Goal: Task Accomplishment & Management: Use online tool/utility

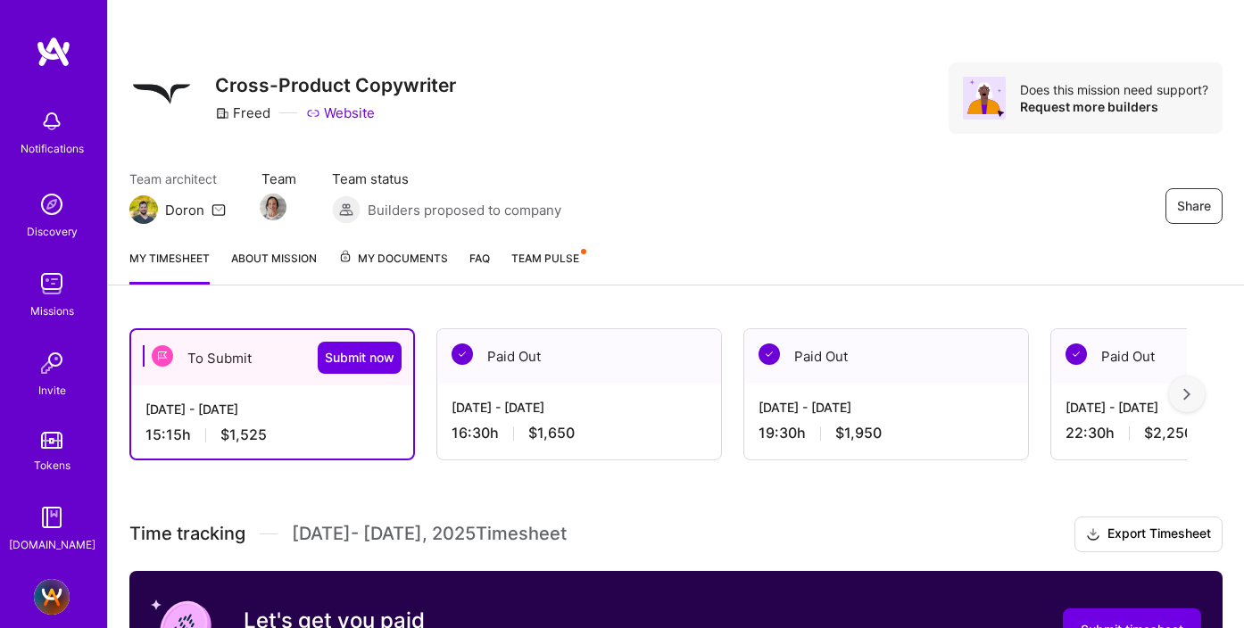
scroll to position [537, 0]
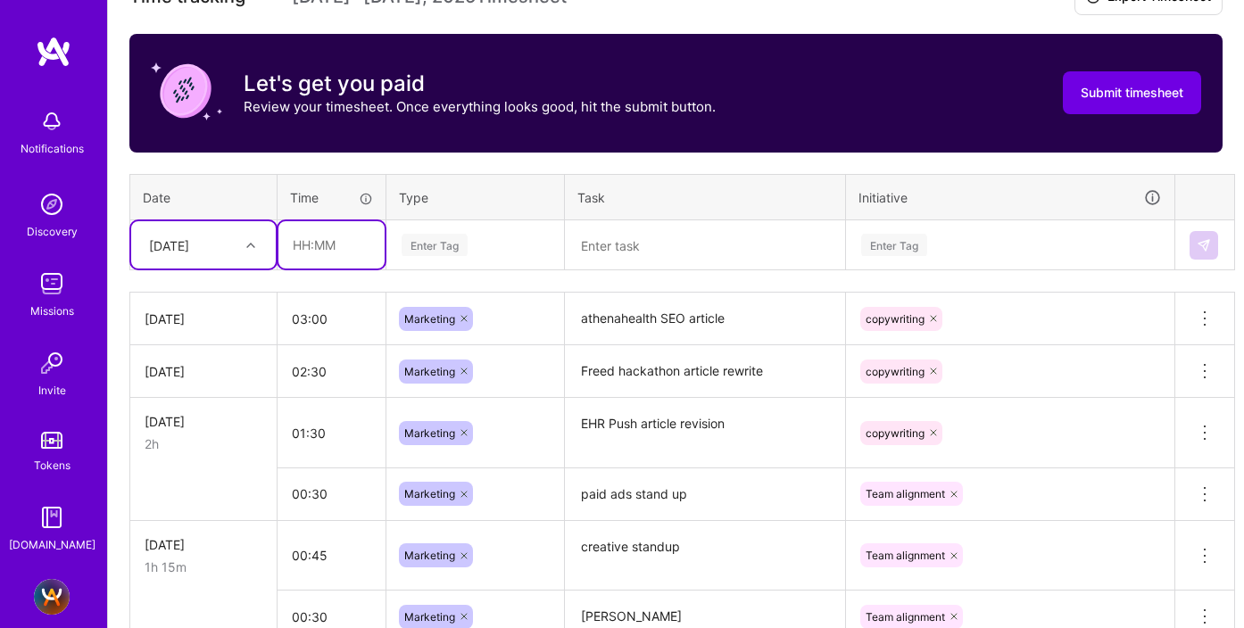
click at [316, 244] on input "text" at bounding box center [331, 244] width 106 height 47
type input "02:30"
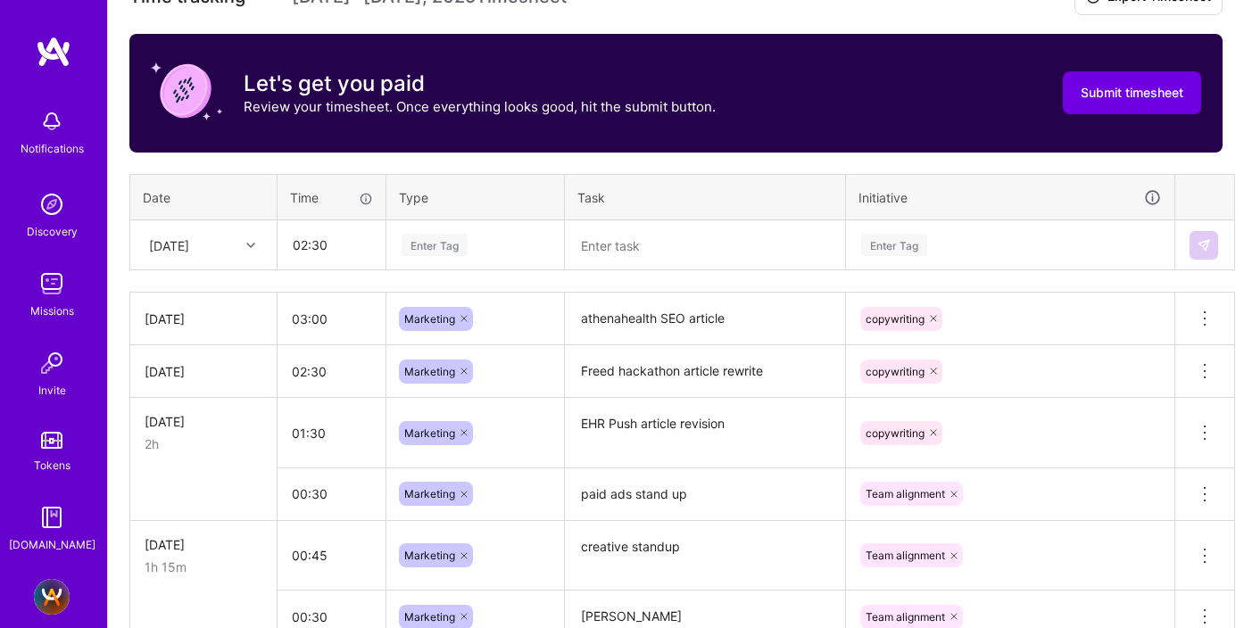
click at [479, 248] on div "Enter Tag" at bounding box center [475, 245] width 151 height 22
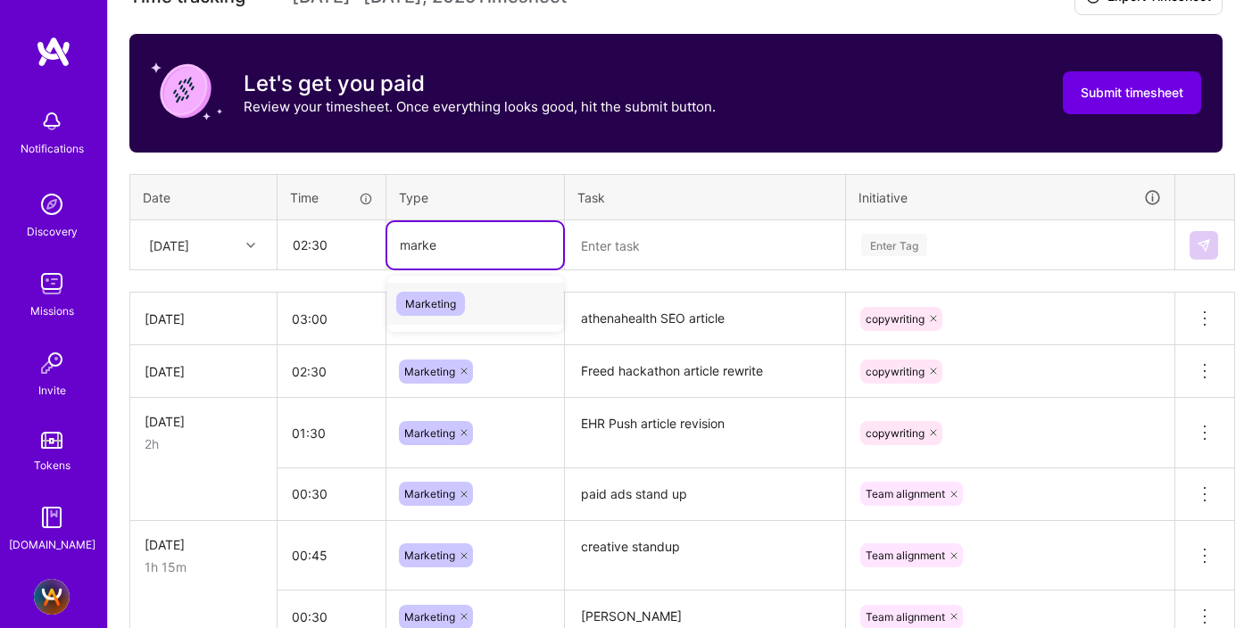
type input "market"
click at [433, 310] on span "Marketing" at bounding box center [430, 304] width 69 height 24
click at [619, 245] on textarea at bounding box center [705, 245] width 277 height 47
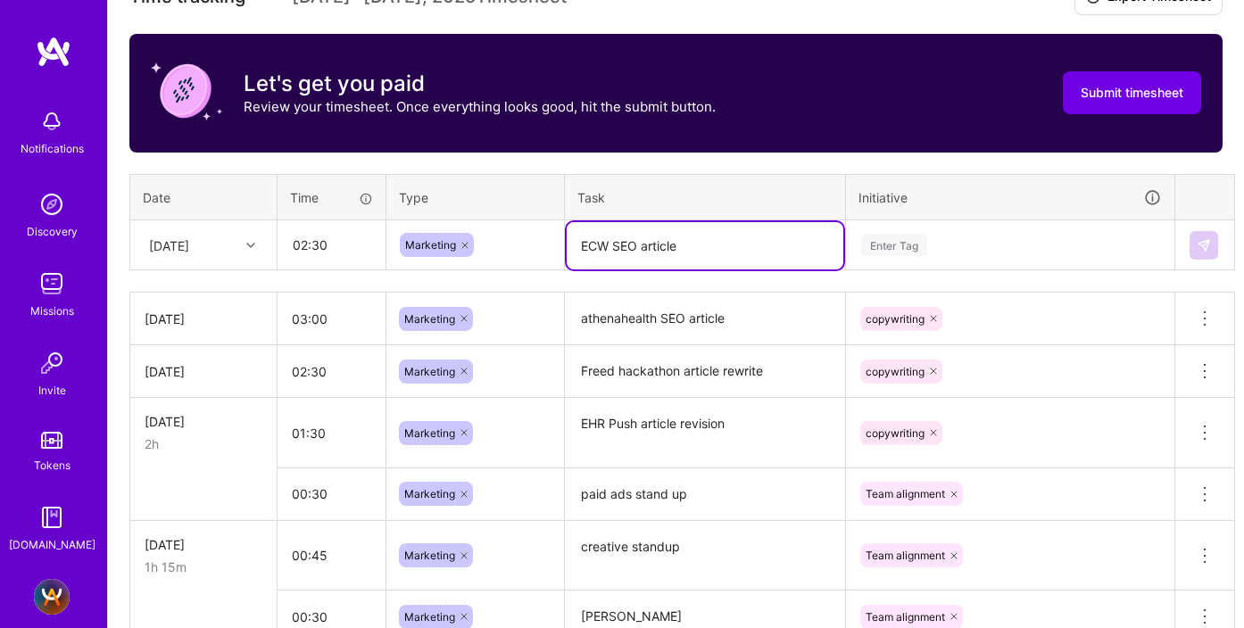
type textarea "ECW SEO article"
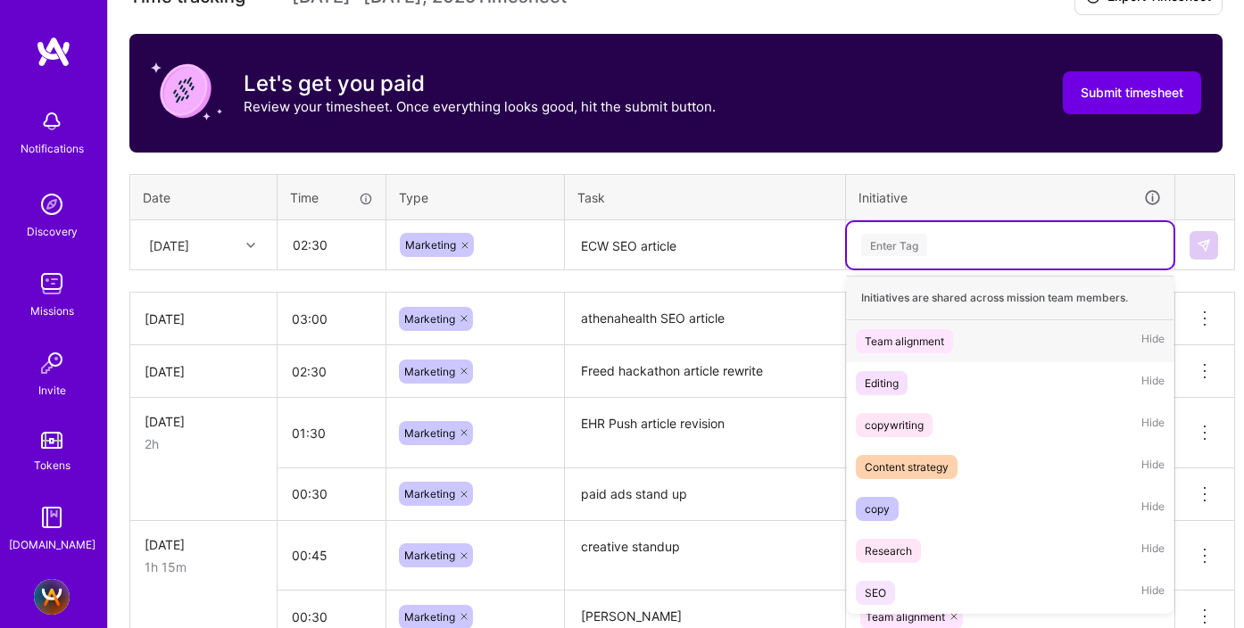
click at [873, 228] on div "Enter Tag" at bounding box center [1010, 245] width 327 height 46
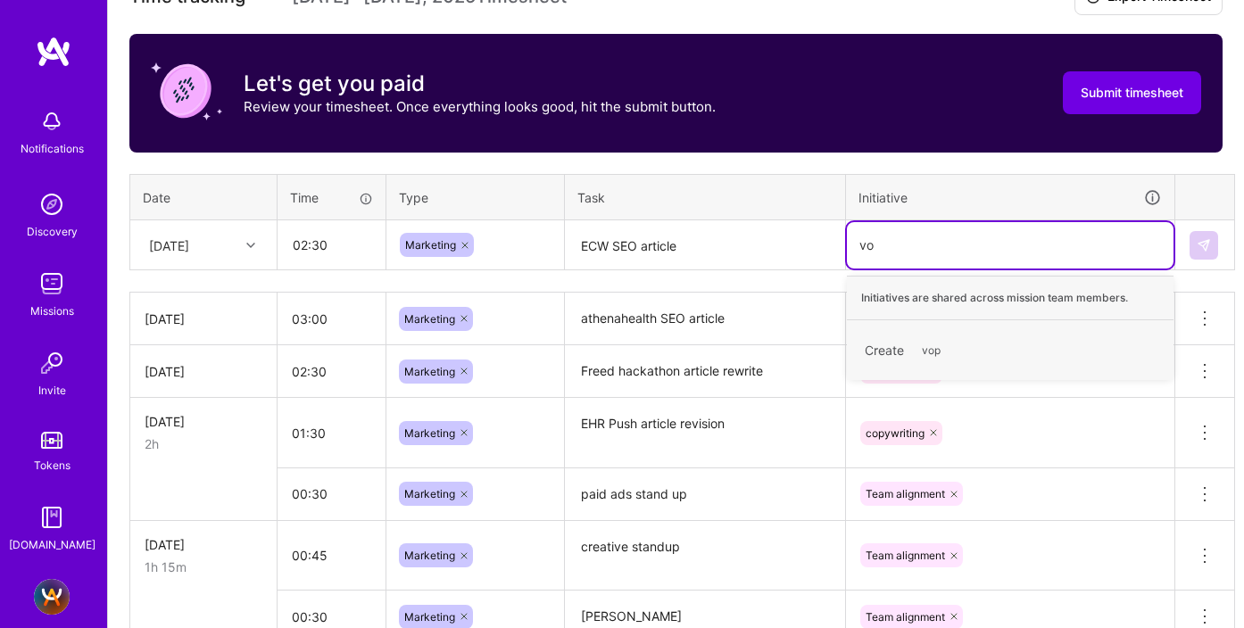
type input "v"
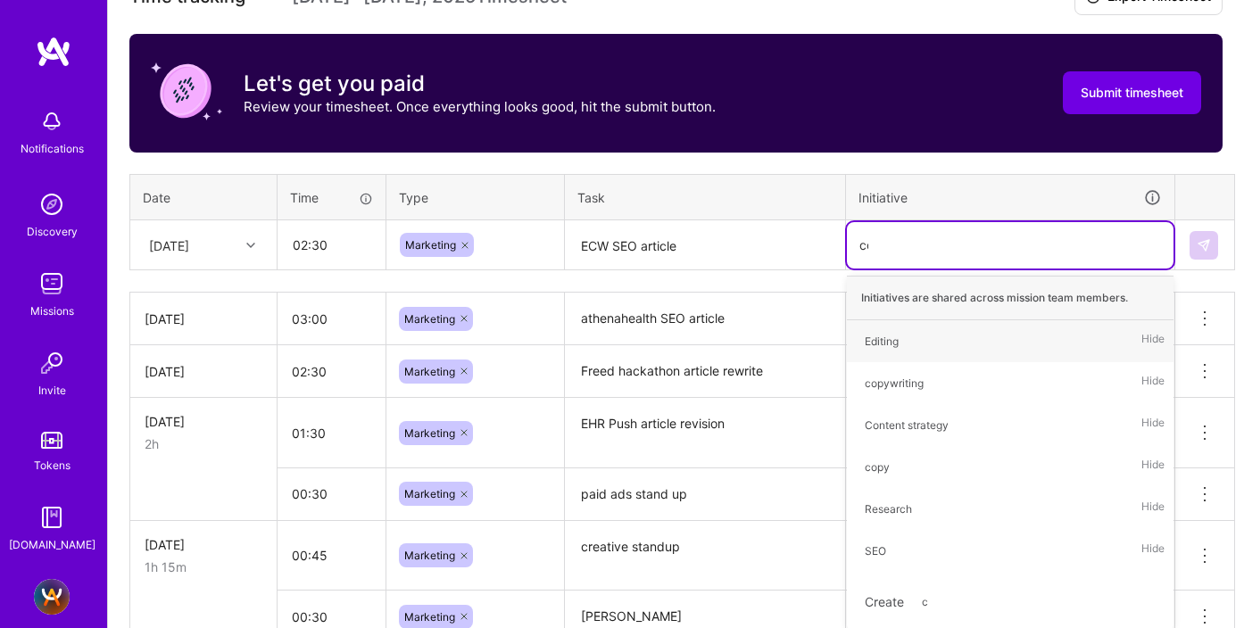
type input "copy"
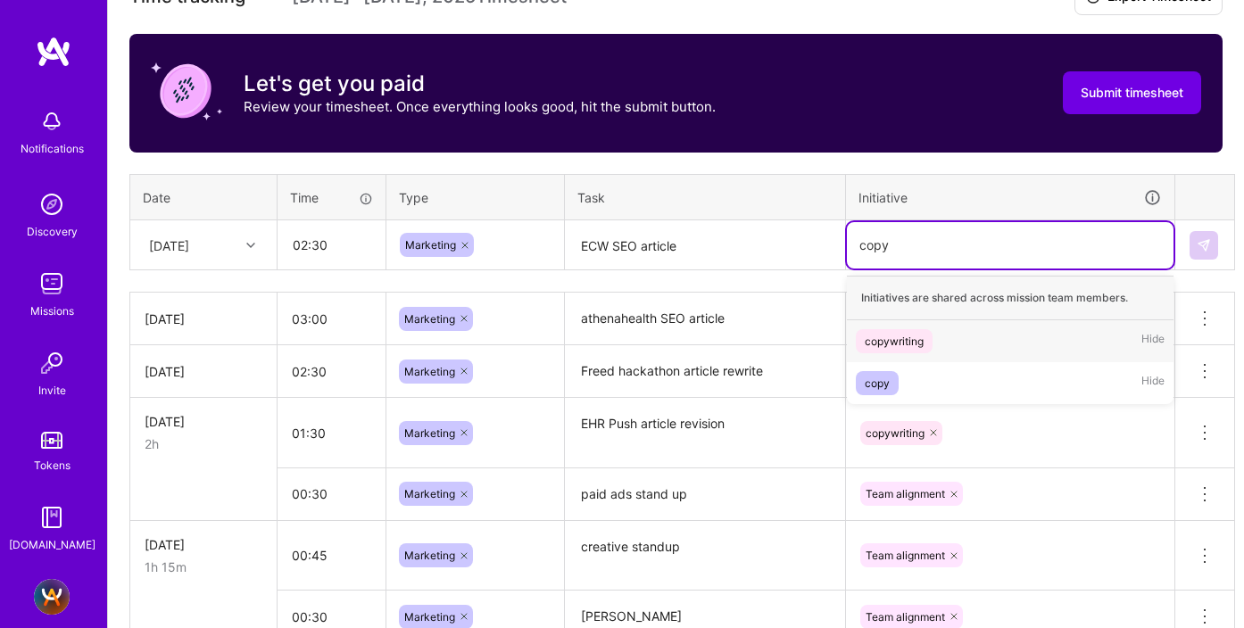
click at [878, 327] on div "copywriting Hide" at bounding box center [1010, 341] width 327 height 42
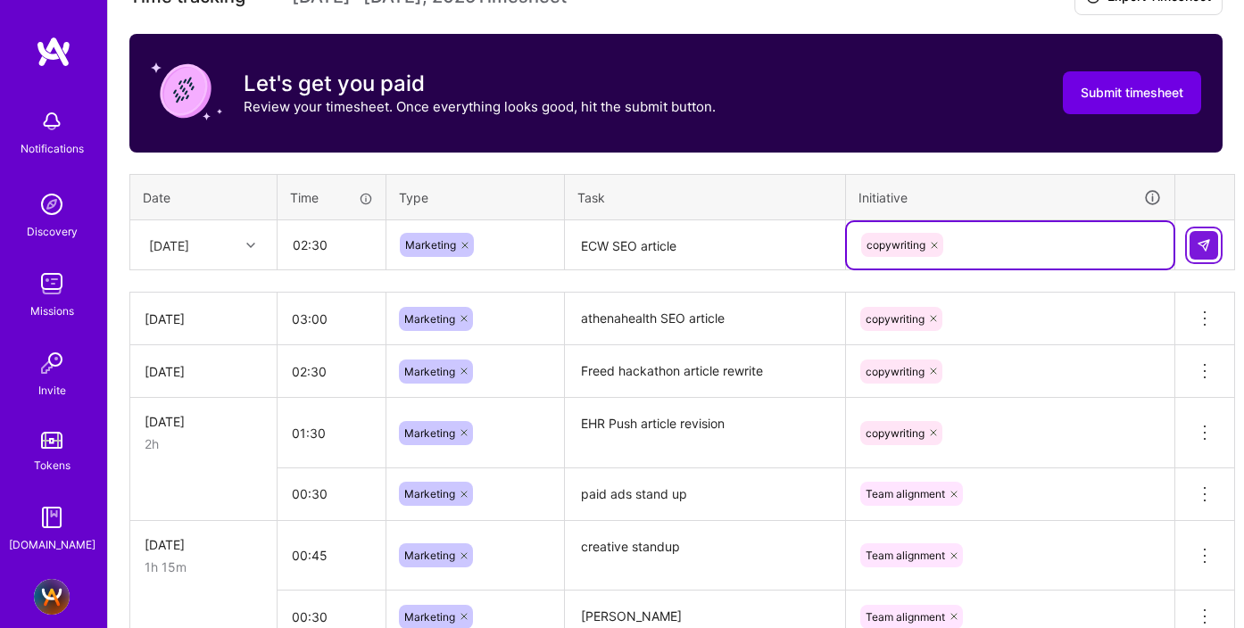
click at [1206, 244] on img at bounding box center [1203, 245] width 14 height 14
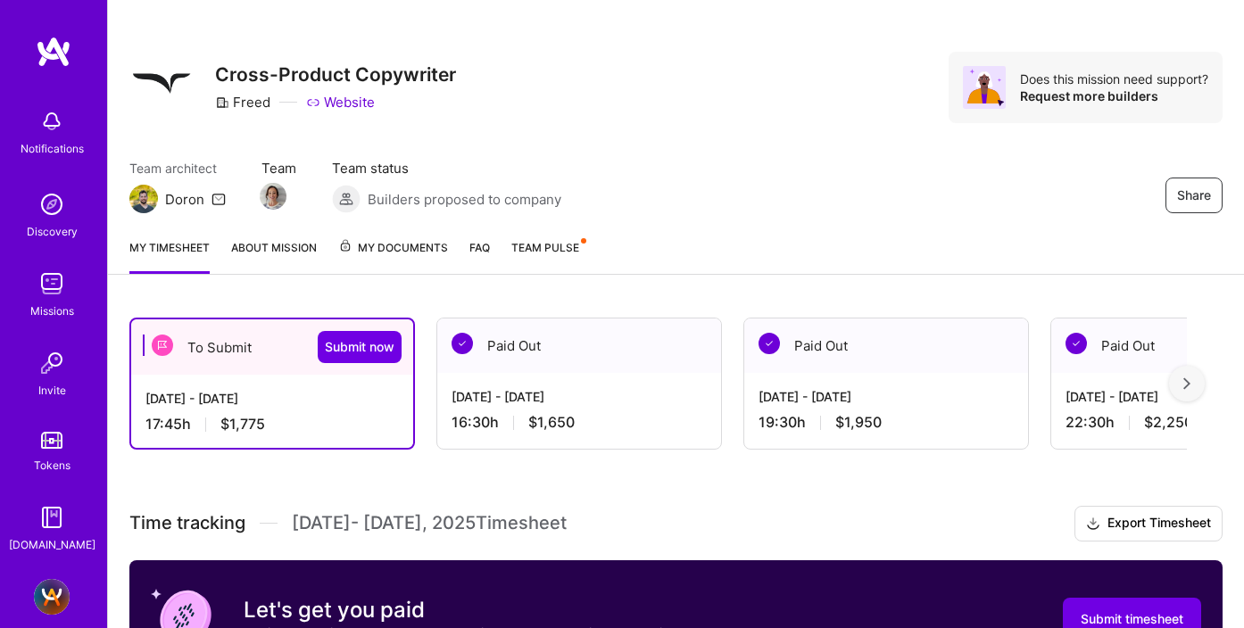
scroll to position [9, 0]
